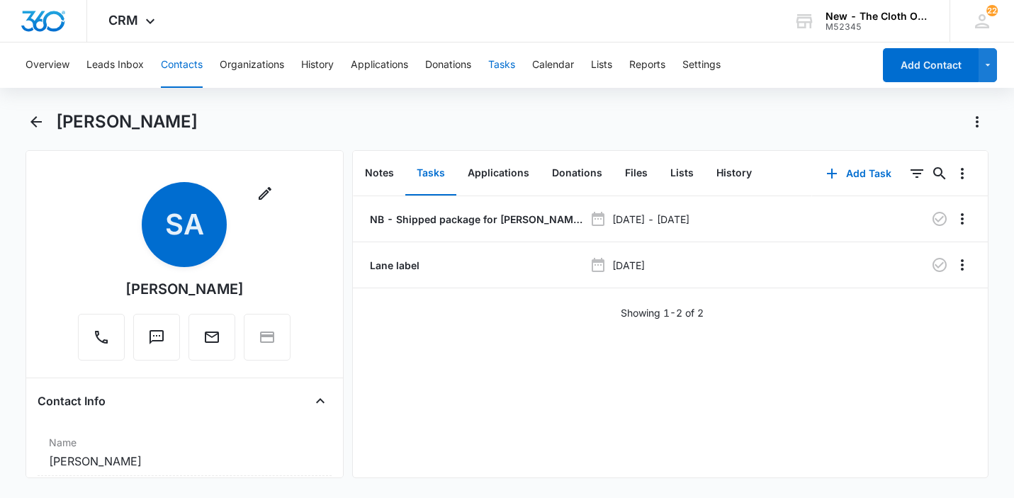
click at [500, 72] on button "Tasks" at bounding box center [501, 65] width 27 height 45
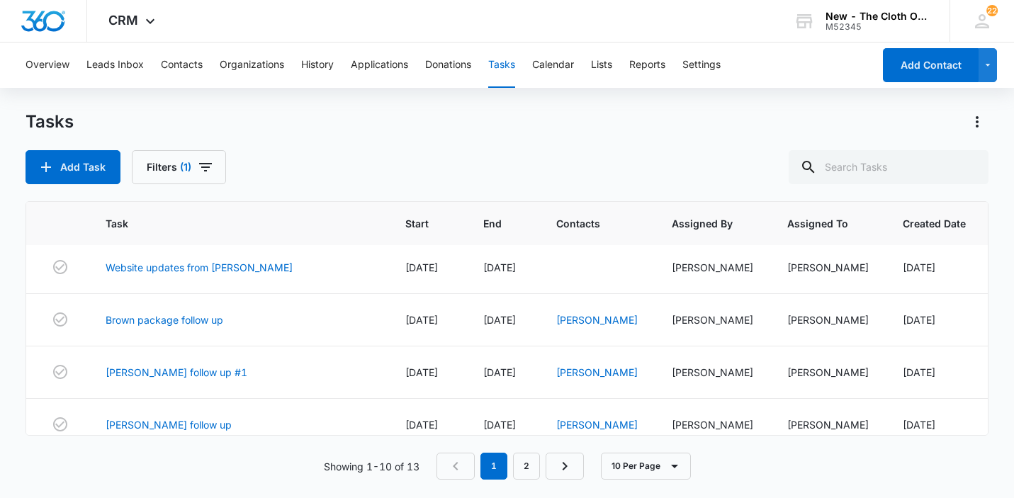
scroll to position [338, 0]
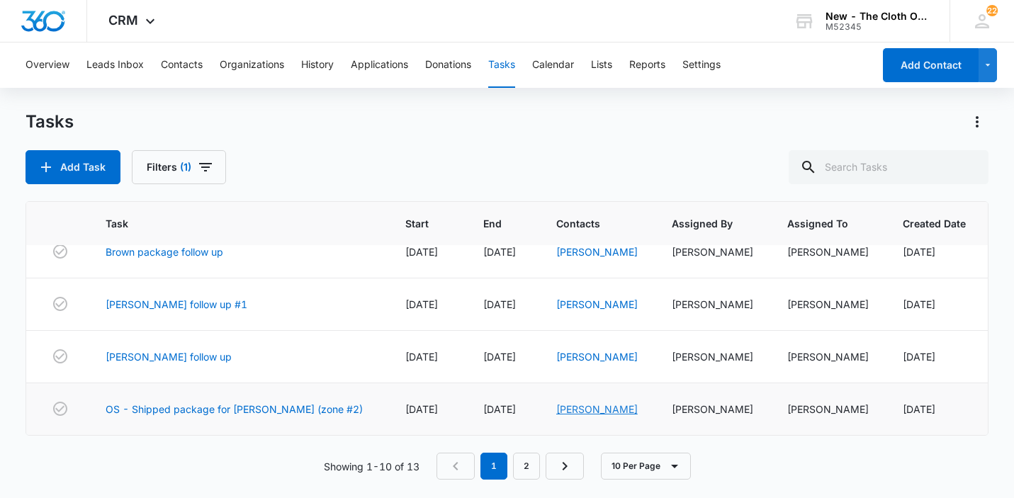
click at [559, 408] on link "[PERSON_NAME]" at bounding box center [597, 409] width 82 height 12
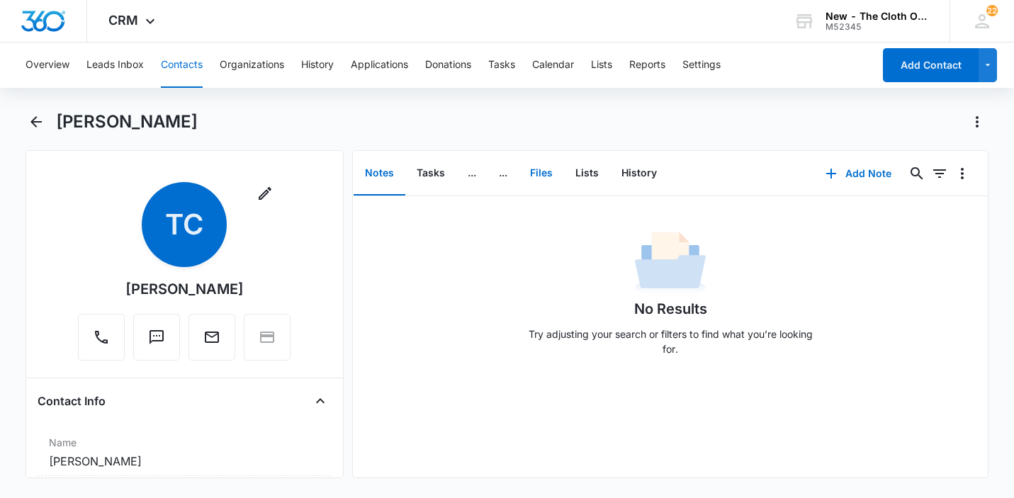
click at [542, 175] on button "Files" at bounding box center [541, 174] width 45 height 44
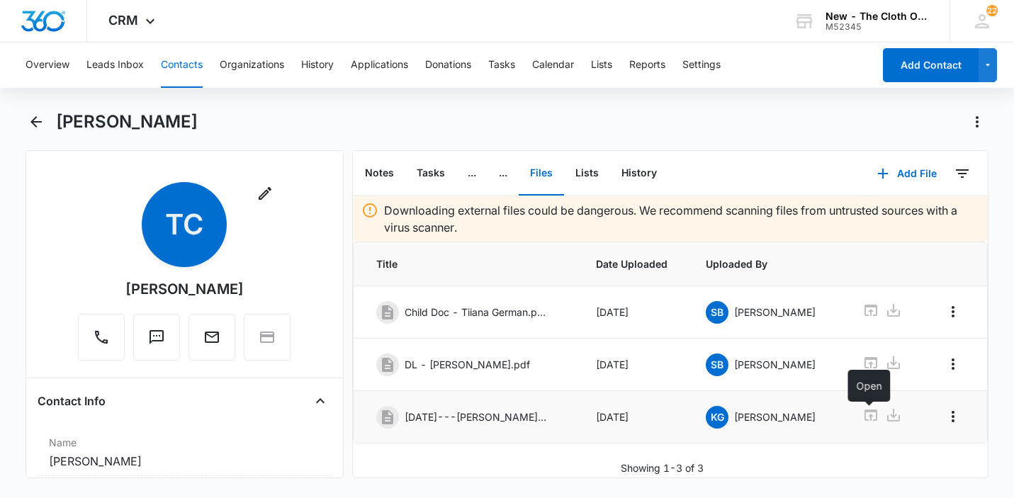
click at [865, 418] on icon at bounding box center [871, 415] width 17 height 17
click at [509, 67] on button "Tasks" at bounding box center [501, 65] width 27 height 45
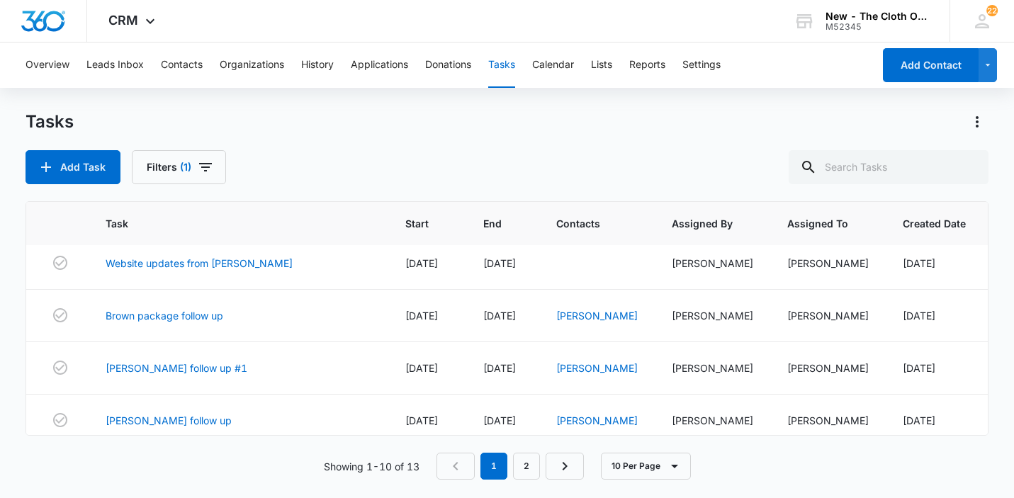
scroll to position [338, 0]
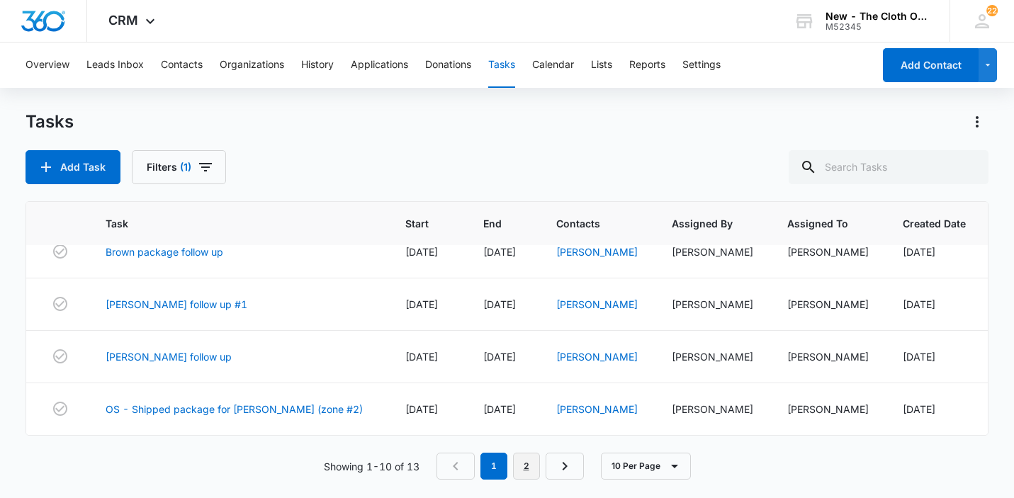
click at [530, 469] on link "2" at bounding box center [526, 466] width 27 height 27
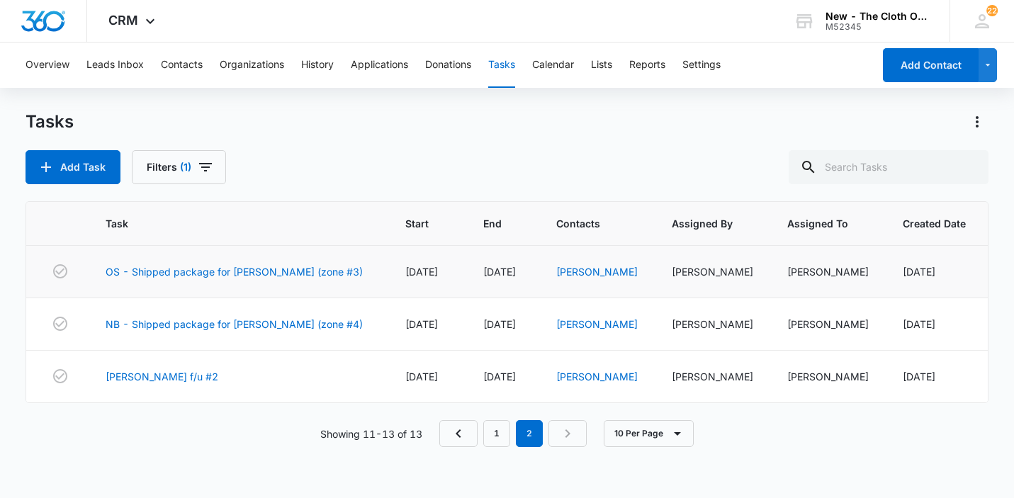
scroll to position [0, 0]
click at [556, 271] on link "[PERSON_NAME]" at bounding box center [597, 272] width 82 height 12
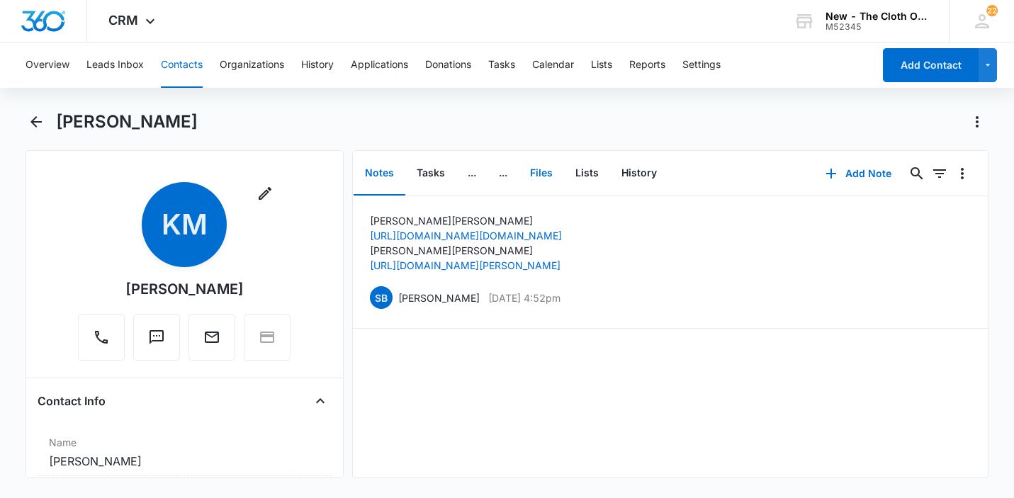
click at [542, 170] on button "Files" at bounding box center [541, 174] width 45 height 44
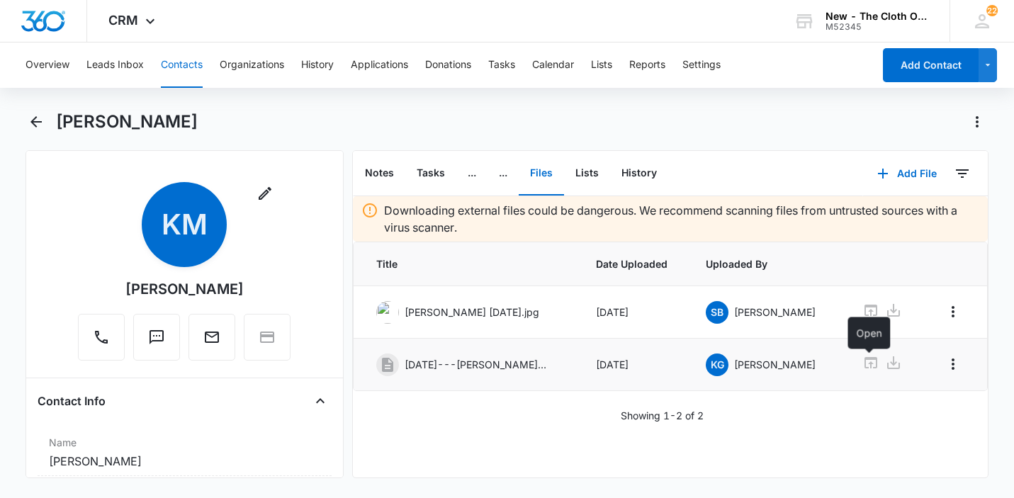
click at [870, 362] on icon at bounding box center [871, 362] width 17 height 17
click at [499, 55] on button "Tasks" at bounding box center [501, 65] width 27 height 45
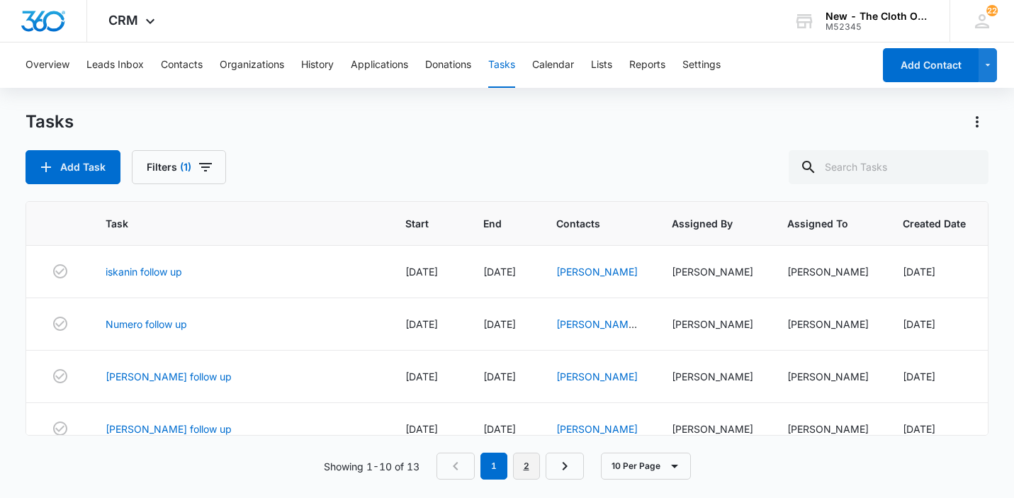
click at [524, 470] on link "2" at bounding box center [526, 466] width 27 height 27
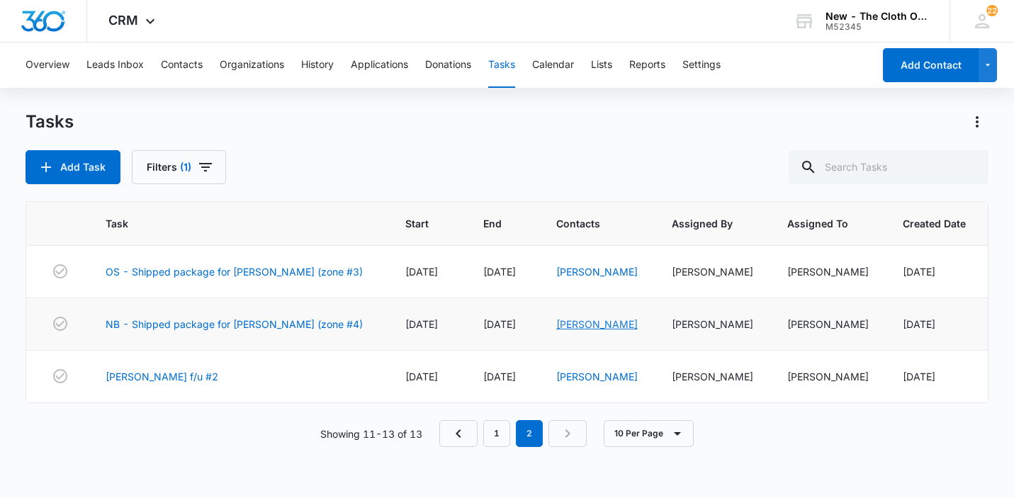
click at [559, 324] on link "[PERSON_NAME]" at bounding box center [597, 324] width 82 height 12
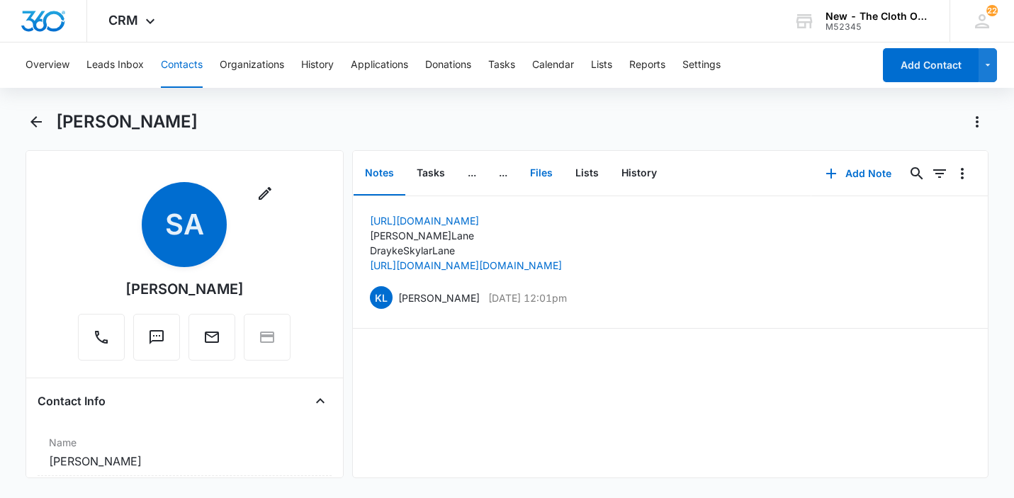
click at [545, 174] on button "Files" at bounding box center [541, 174] width 45 height 44
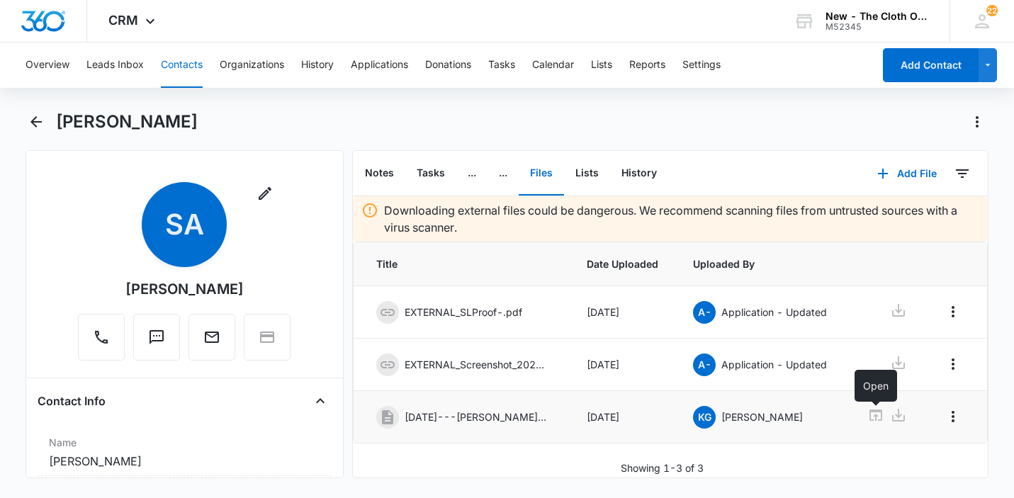
click at [872, 415] on icon at bounding box center [876, 415] width 17 height 17
